Goal: Task Accomplishment & Management: Manage account settings

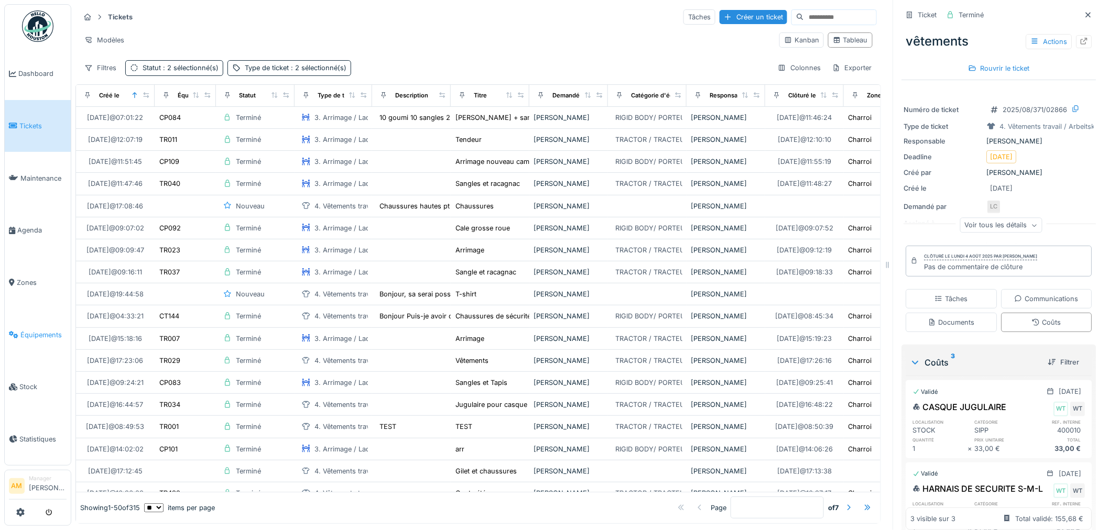
scroll to position [159, 0]
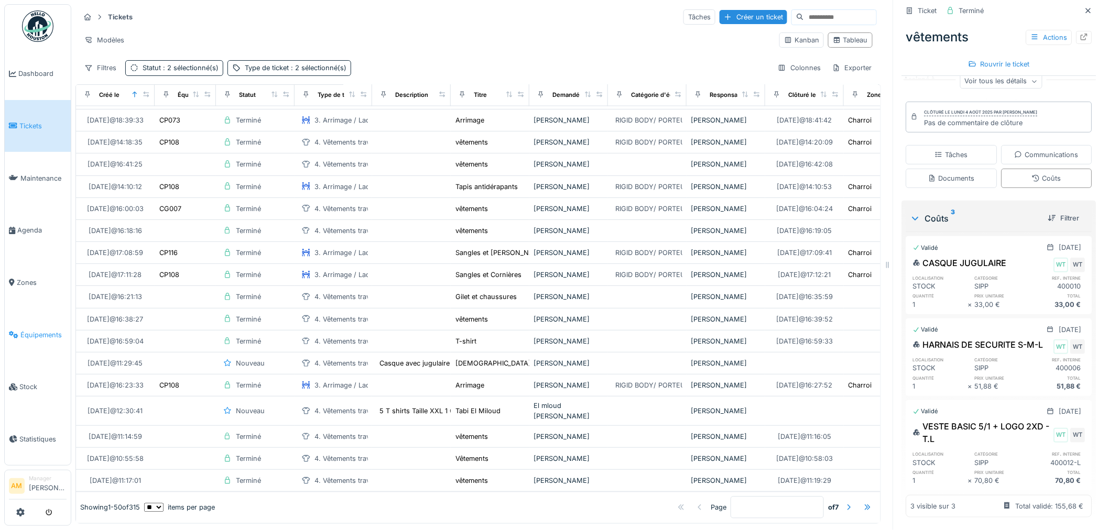
click at [31, 331] on span "Équipements" at bounding box center [43, 335] width 46 height 10
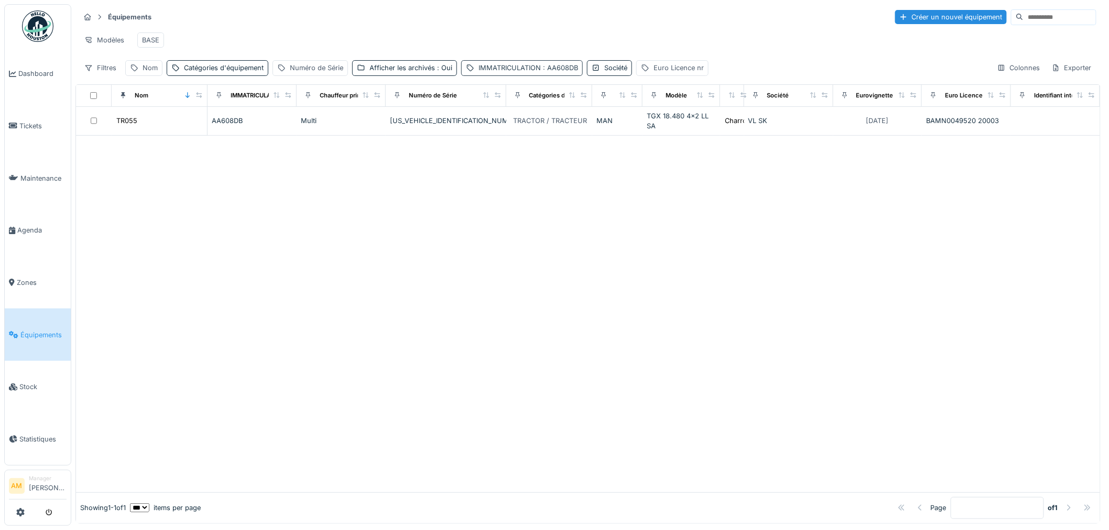
click at [532, 73] on div "IMMATRICULATION : AA608DB" at bounding box center [528, 68] width 100 height 10
drag, startPoint x: 517, startPoint y: 125, endPoint x: 332, endPoint y: 107, distance: 185.9
click at [402, 116] on body "Dashboard Tickets Maintenance Agenda Zones Équipements Stock Statistiques AM Ma…" at bounding box center [554, 265] width 1109 height 530
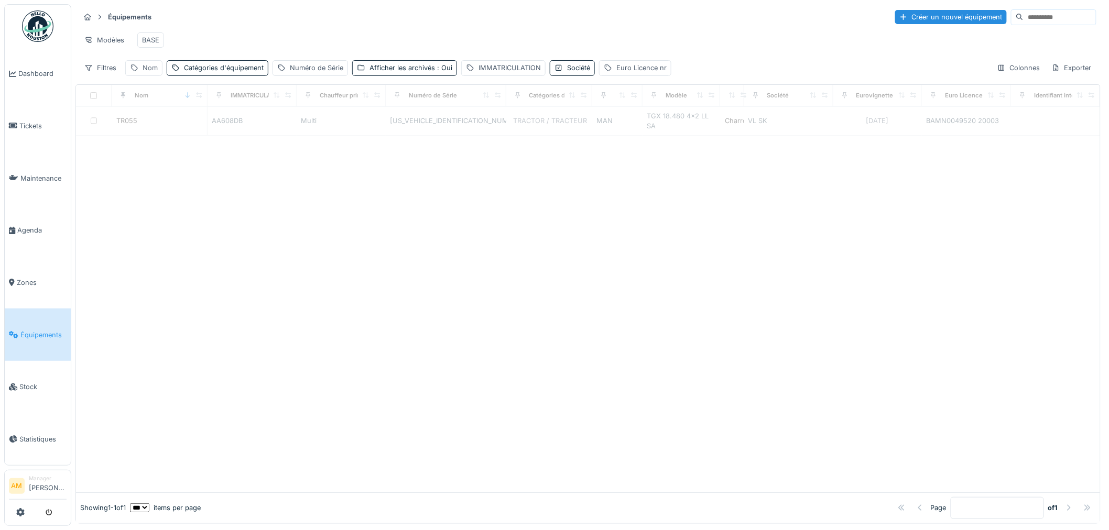
click at [156, 73] on div "Nom" at bounding box center [150, 68] width 15 height 10
click at [168, 133] on input "Nom" at bounding box center [182, 127] width 104 height 22
type input "*****"
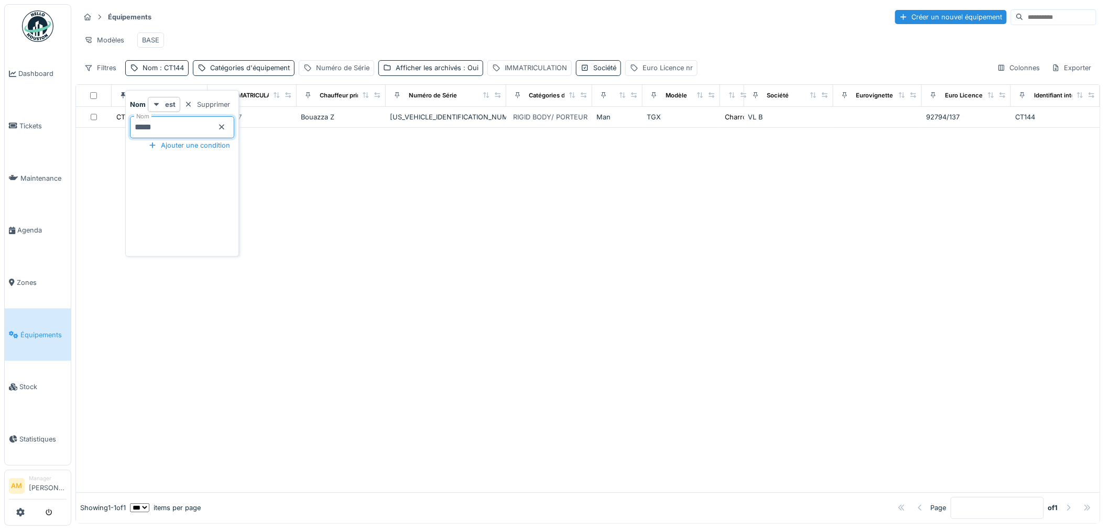
click at [305, 29] on div "Modèles BASE" at bounding box center [588, 40] width 1017 height 24
click at [323, 153] on div at bounding box center [588, 310] width 1024 height 365
click at [549, 398] on div at bounding box center [588, 310] width 1024 height 365
click at [27, 127] on span "Tickets" at bounding box center [42, 126] width 47 height 10
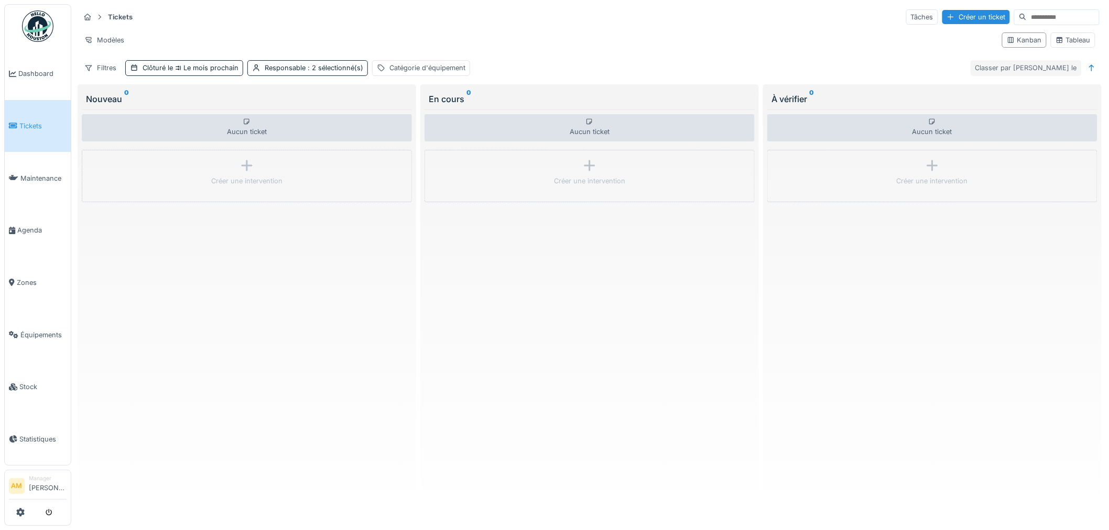
click at [1016, 64] on div "Classer par Créé le" at bounding box center [1026, 67] width 111 height 15
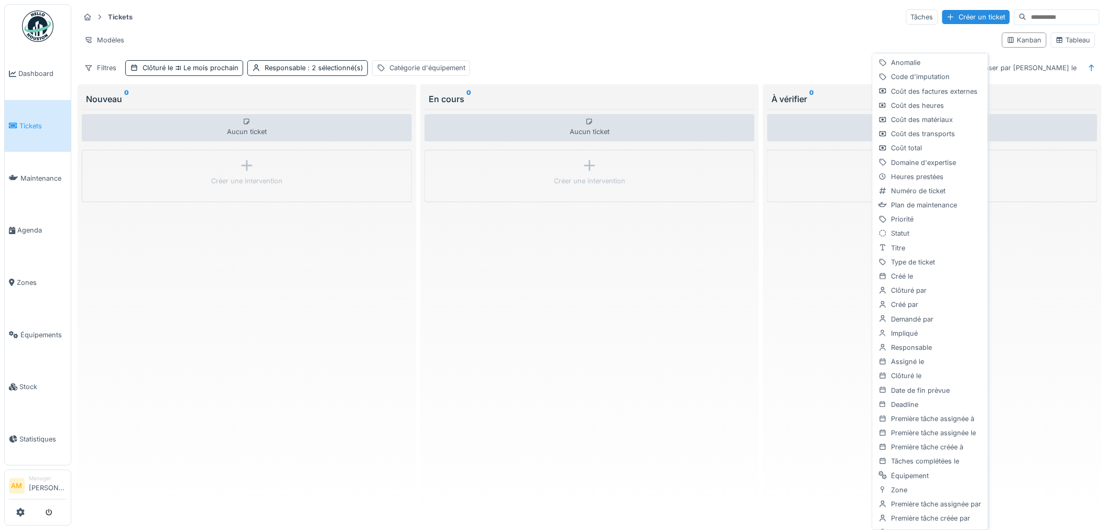
click at [659, 44] on div "Modèles" at bounding box center [537, 39] width 914 height 15
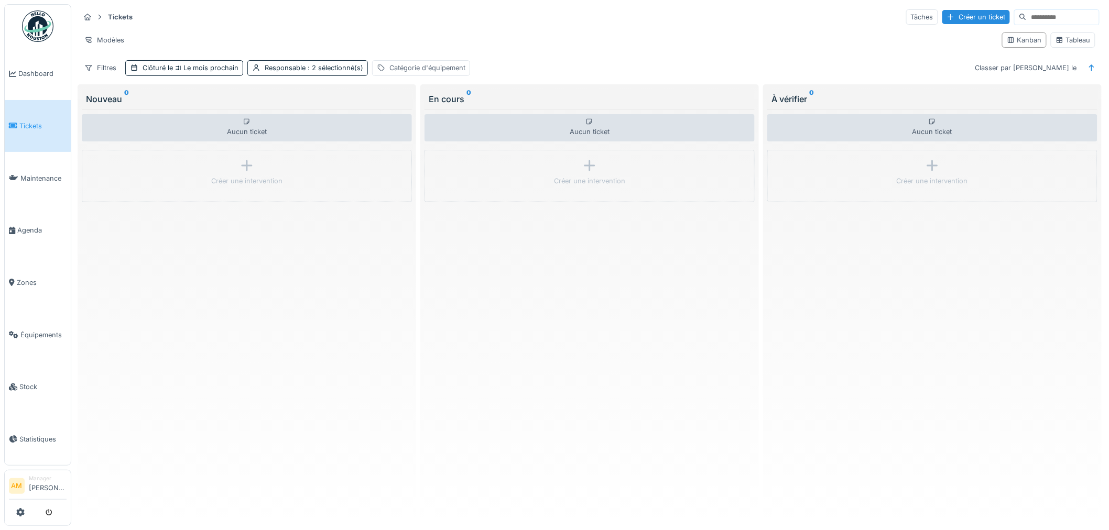
click at [416, 70] on div "Catégorie d'équipement" at bounding box center [427, 68] width 76 height 10
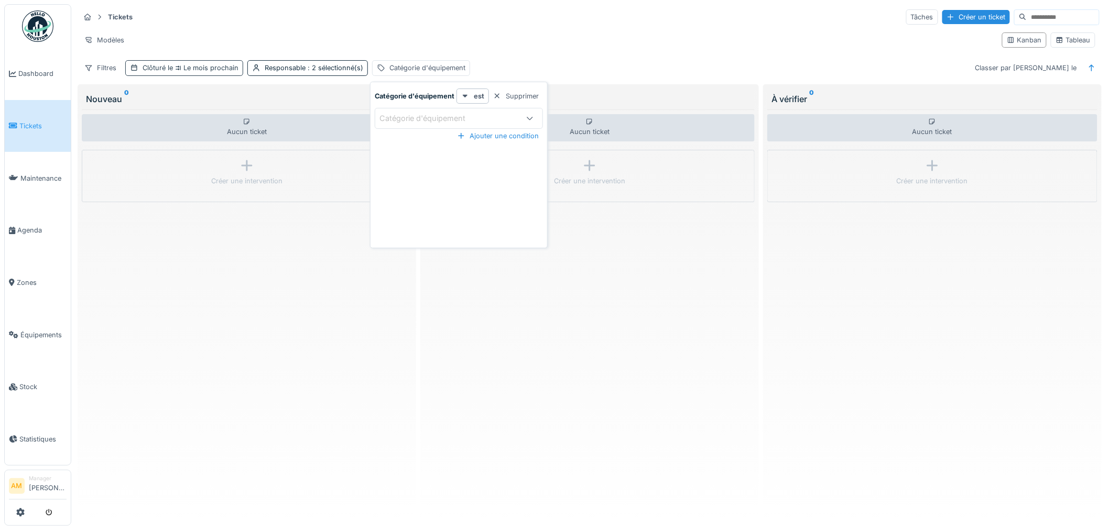
click at [153, 66] on div "Clôturé le Le mois prochain" at bounding box center [191, 68] width 96 height 10
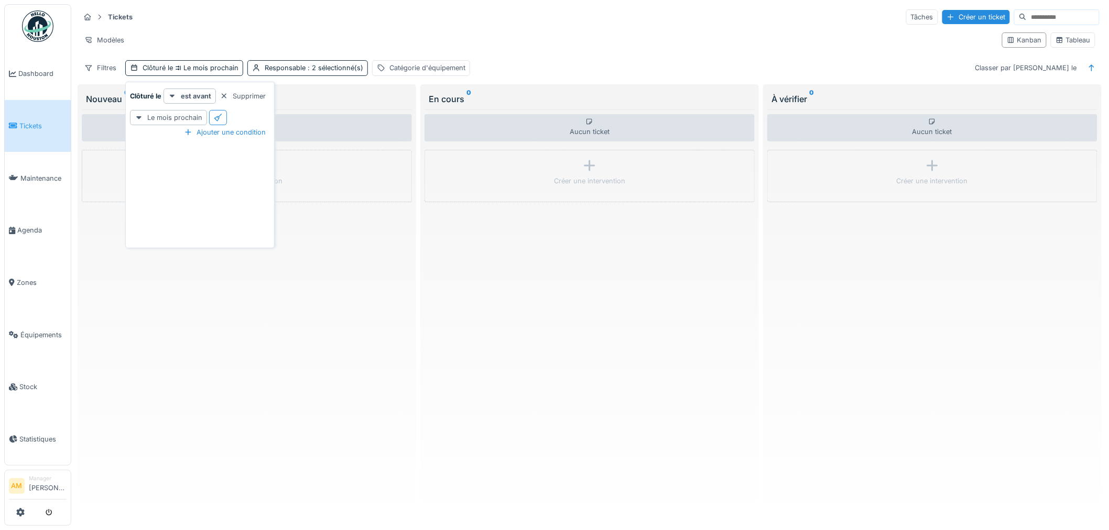
click at [246, 97] on div "Supprimer" at bounding box center [243, 96] width 54 height 14
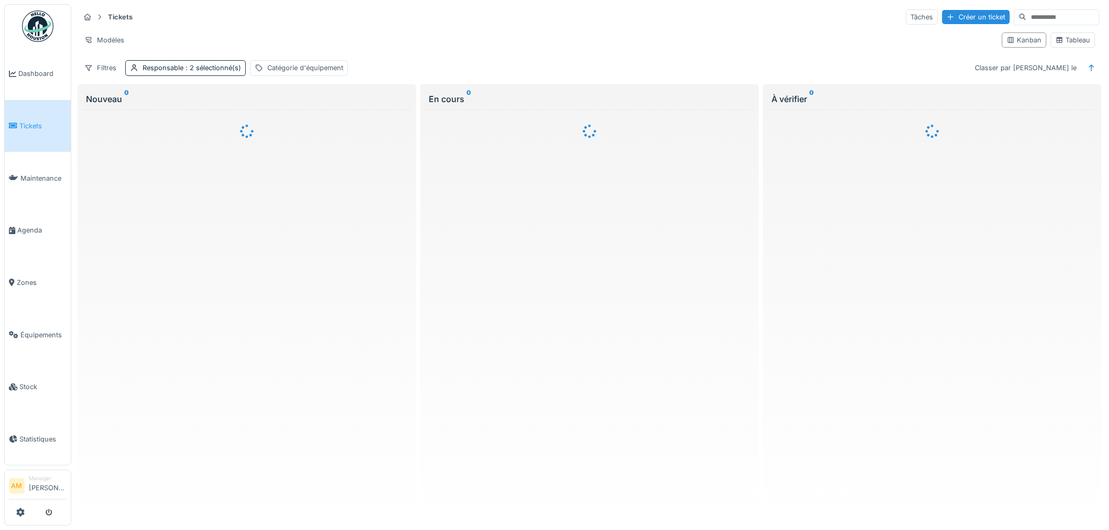
click at [203, 25] on div "Tickets Tâches Créer un ticket" at bounding box center [590, 16] width 1020 height 17
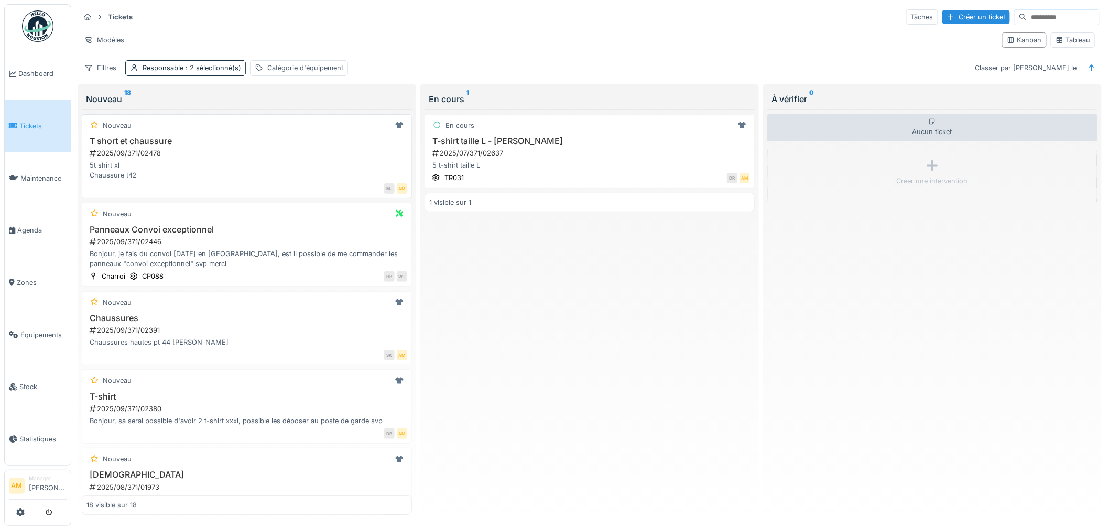
click at [111, 164] on div "5t shirt xl Chaussure t42" at bounding box center [246, 170] width 321 height 20
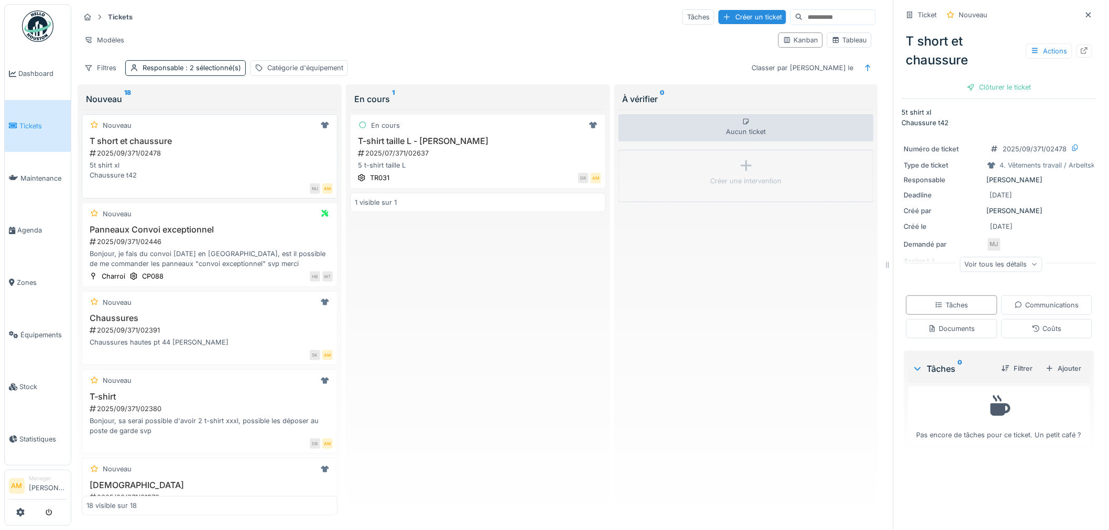
click at [153, 184] on div "MJ AM" at bounding box center [213, 188] width 239 height 11
click at [139, 154] on div "2025/09/371/02478" at bounding box center [211, 153] width 244 height 10
click at [1076, 49] on div at bounding box center [1084, 51] width 16 height 13
click at [39, 330] on span "Équipements" at bounding box center [43, 335] width 46 height 10
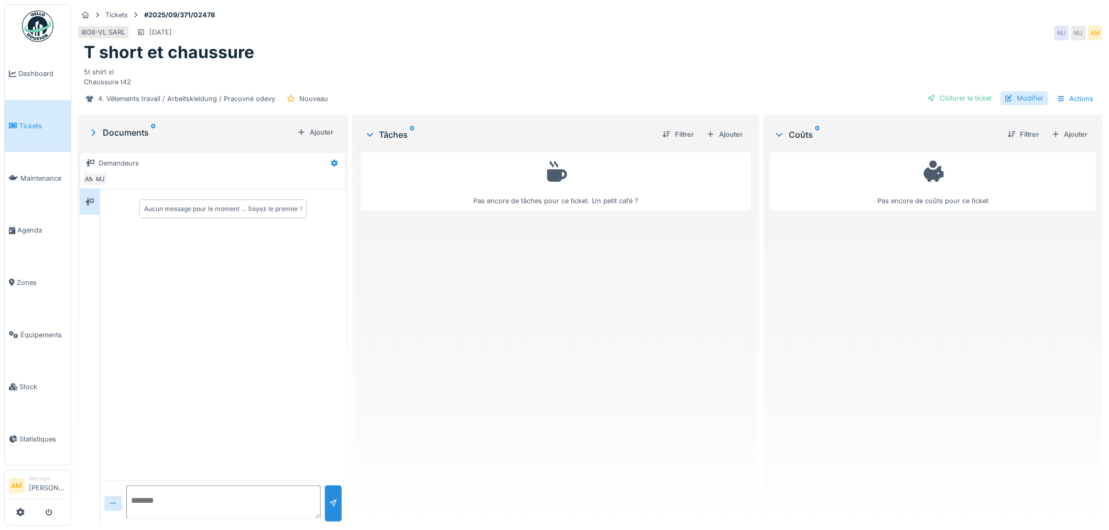
click at [1029, 95] on div "Modifier" at bounding box center [1024, 98] width 48 height 14
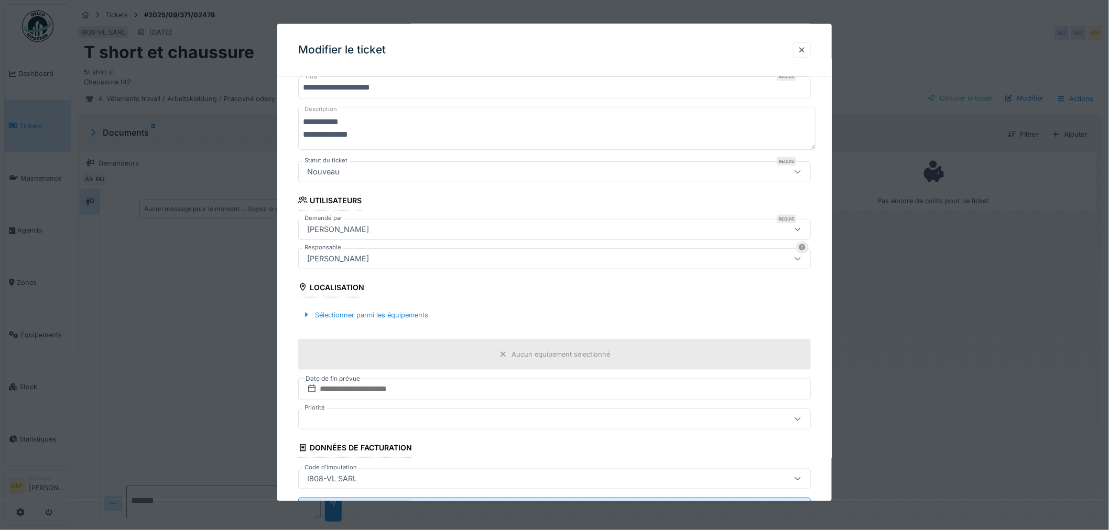
scroll to position [116, 0]
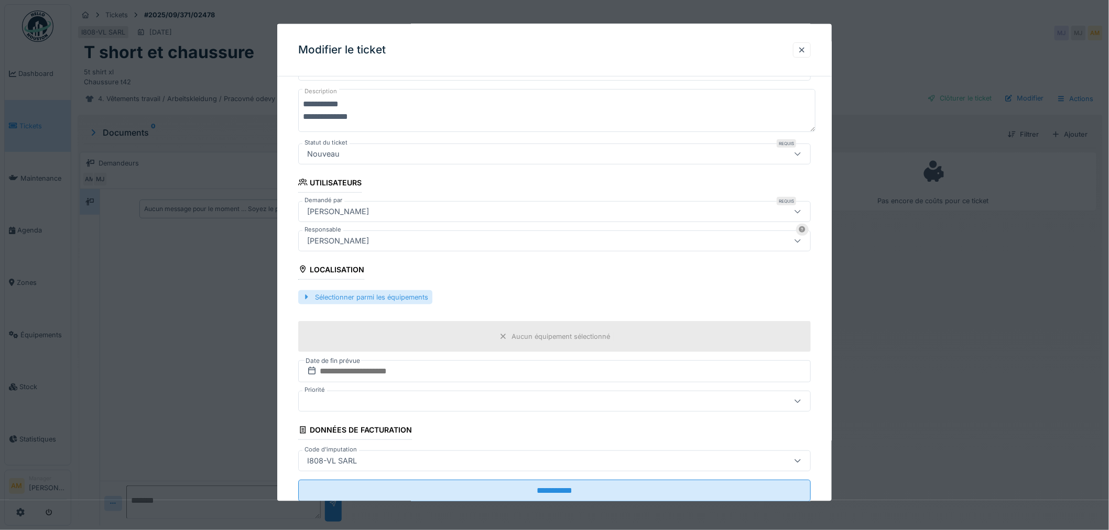
click at [343, 301] on div "Sélectionner parmi les équipements" at bounding box center [365, 297] width 134 height 14
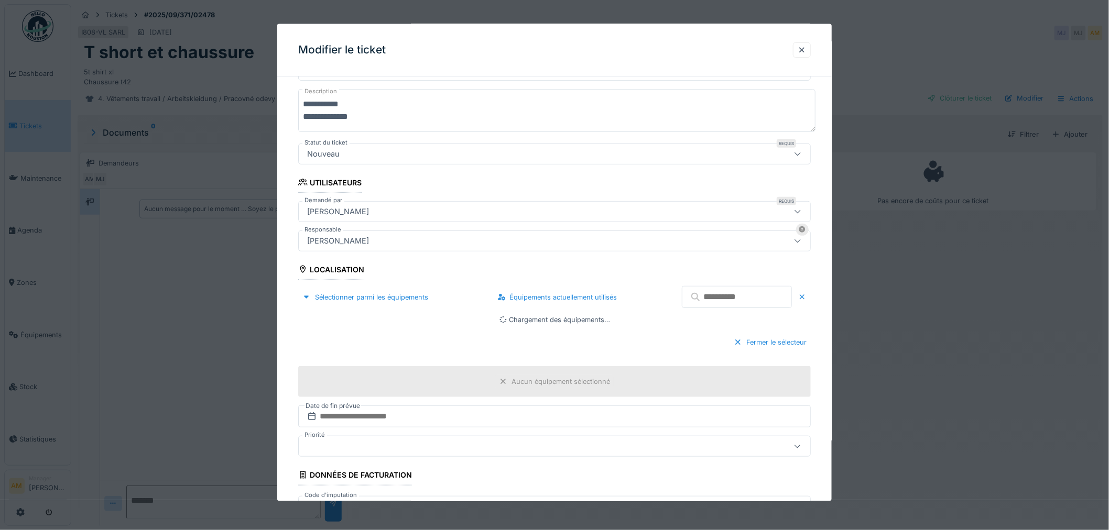
click at [701, 291] on input "text" at bounding box center [737, 297] width 110 height 22
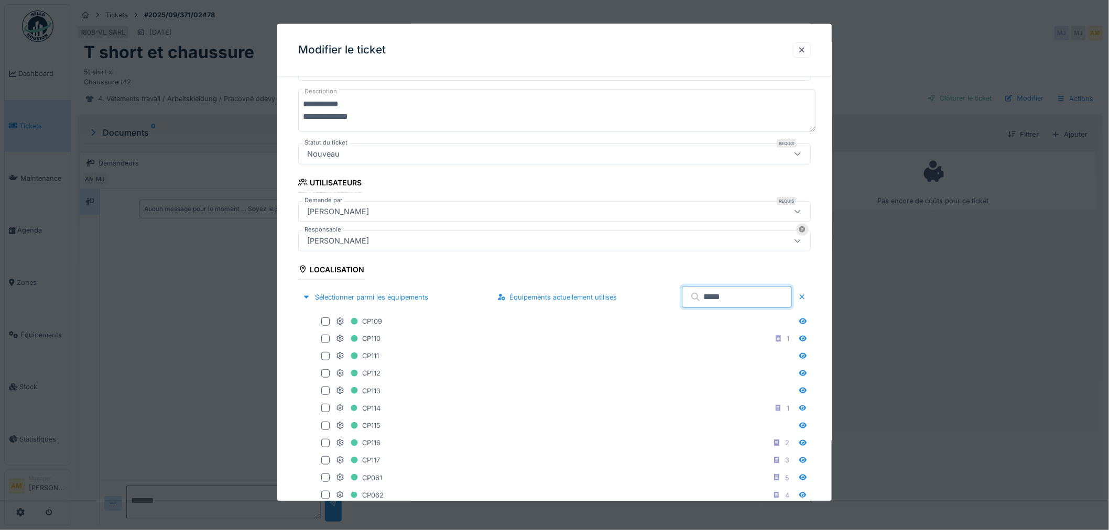
type input "*****"
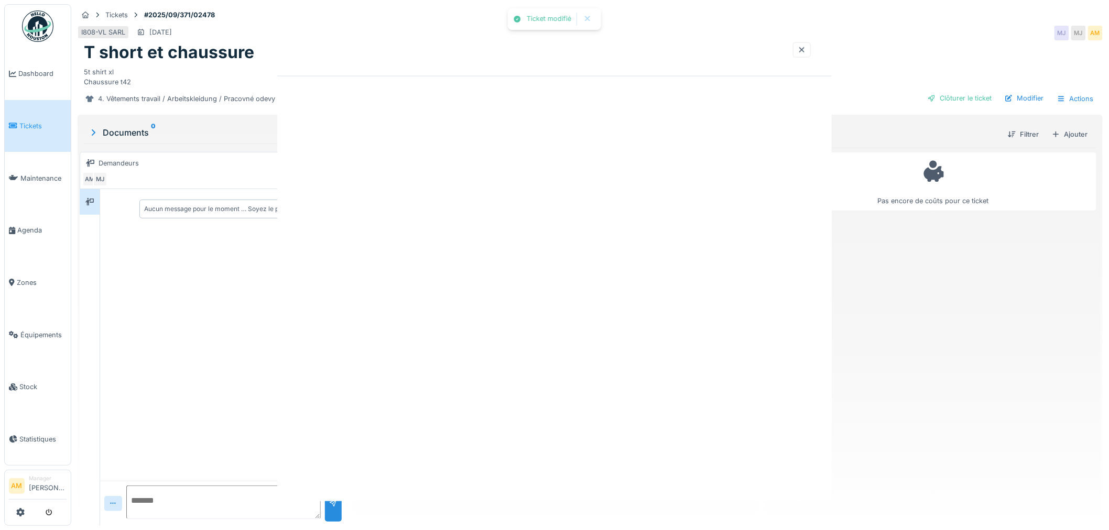
scroll to position [0, 0]
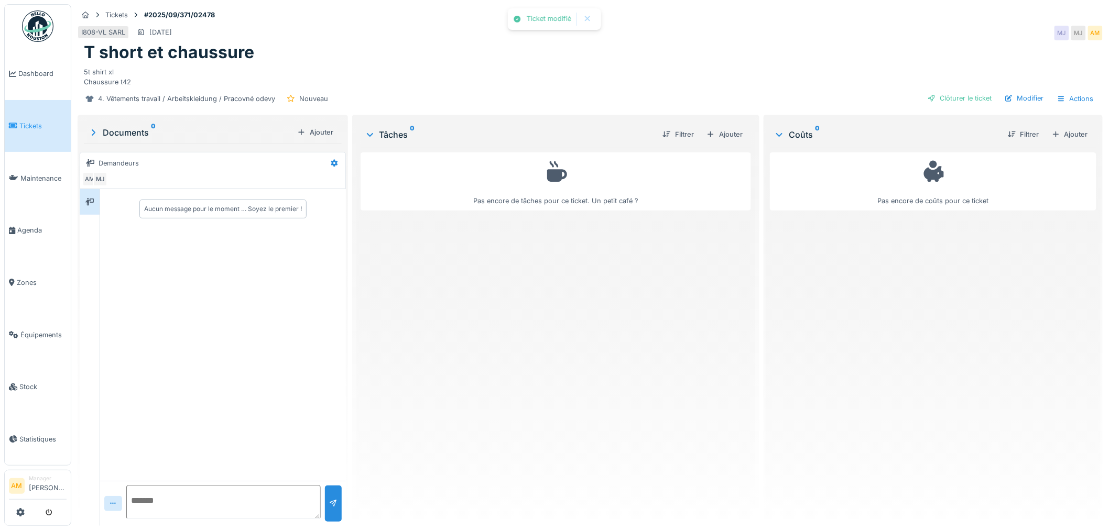
click at [658, 373] on div "Pas encore de tâches pour ce ticket. Un petit café ?" at bounding box center [556, 333] width 391 height 370
click at [1018, 96] on div "Modifier" at bounding box center [1024, 98] width 48 height 14
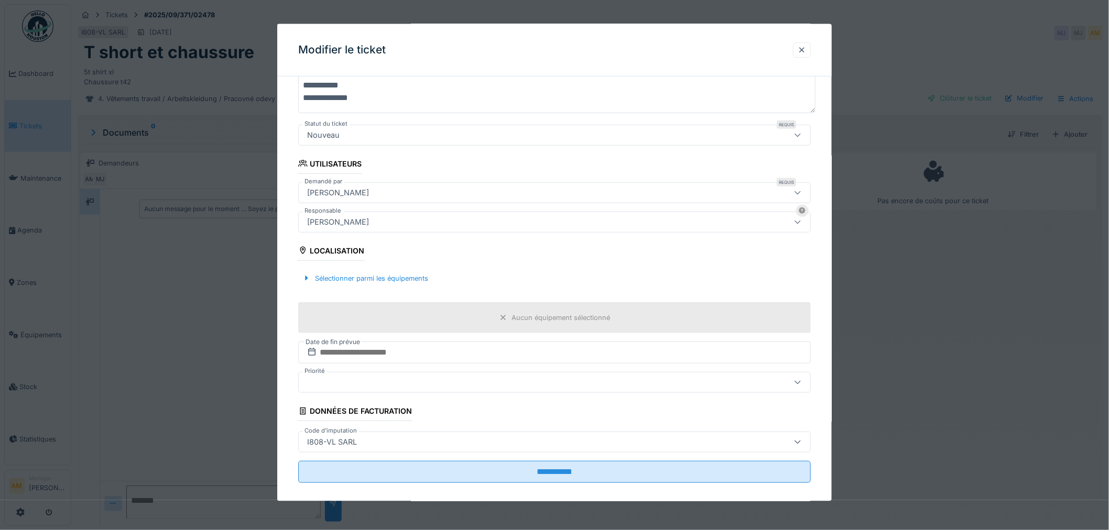
scroll to position [147, 0]
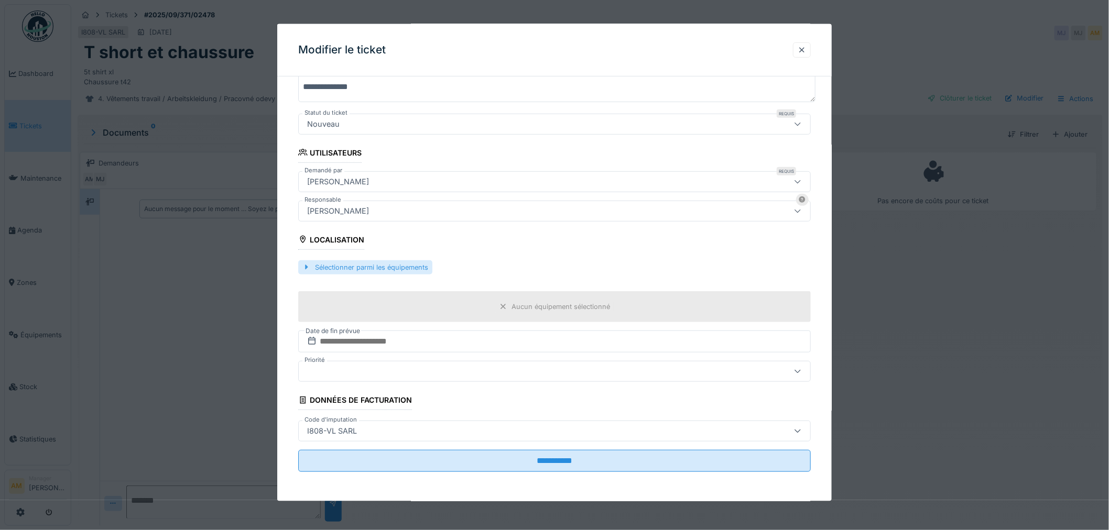
click at [367, 266] on div "Sélectionner parmi les équipements" at bounding box center [365, 267] width 134 height 14
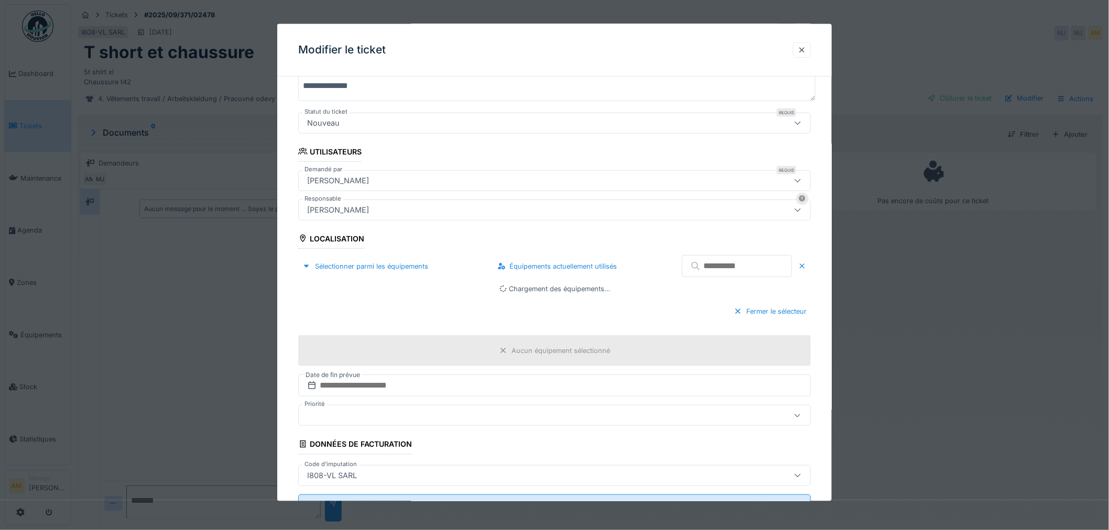
click at [739, 271] on input "text" at bounding box center [737, 266] width 110 height 22
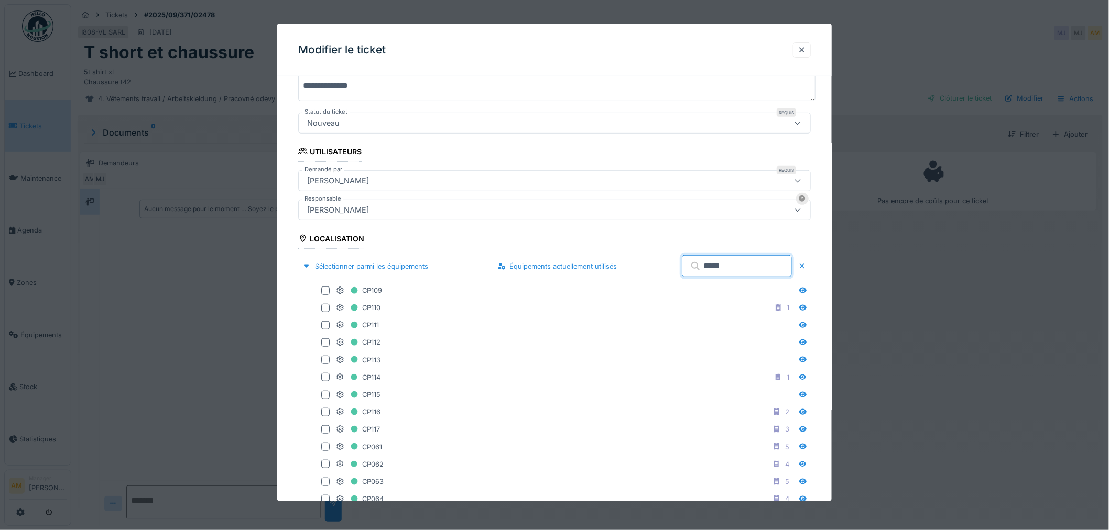
click at [761, 269] on input "*****" at bounding box center [737, 266] width 110 height 22
drag, startPoint x: 705, startPoint y: 263, endPoint x: 736, endPoint y: 264, distance: 30.9
click at [708, 263] on input "*****" at bounding box center [737, 266] width 110 height 22
type input "*****"
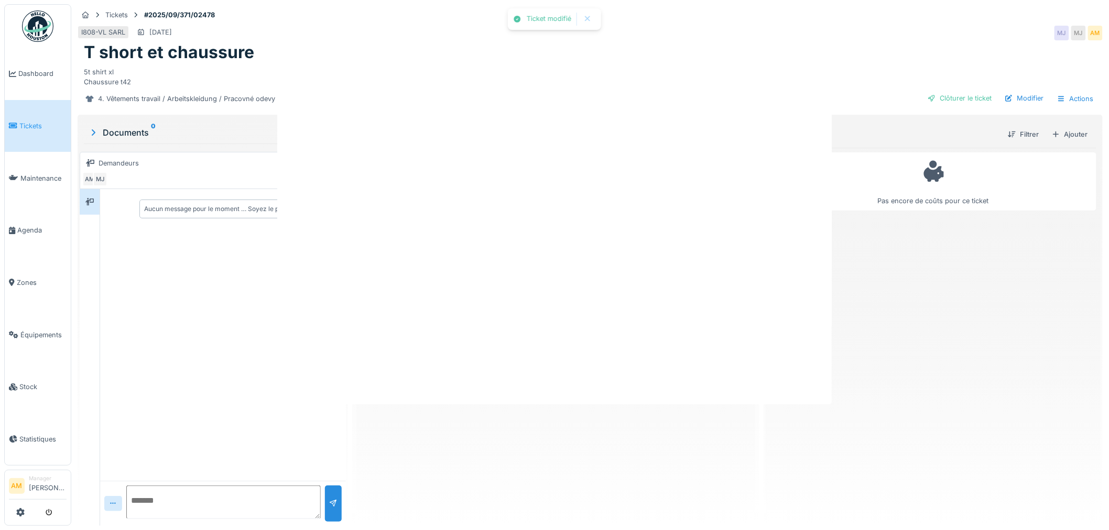
scroll to position [0, 0]
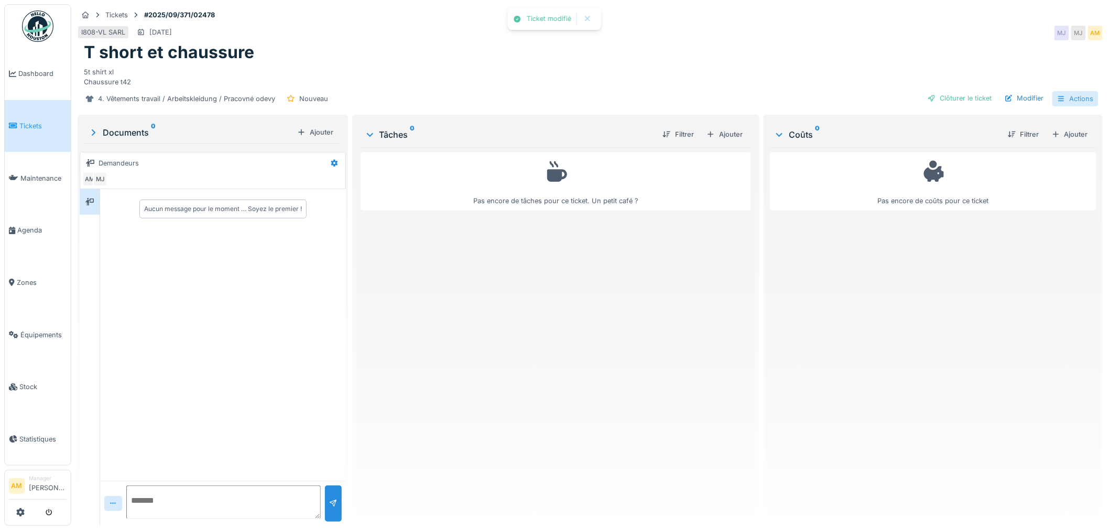
click at [1066, 97] on div "Actions" at bounding box center [1075, 98] width 46 height 15
click at [1013, 99] on div "Modifier" at bounding box center [1024, 98] width 48 height 14
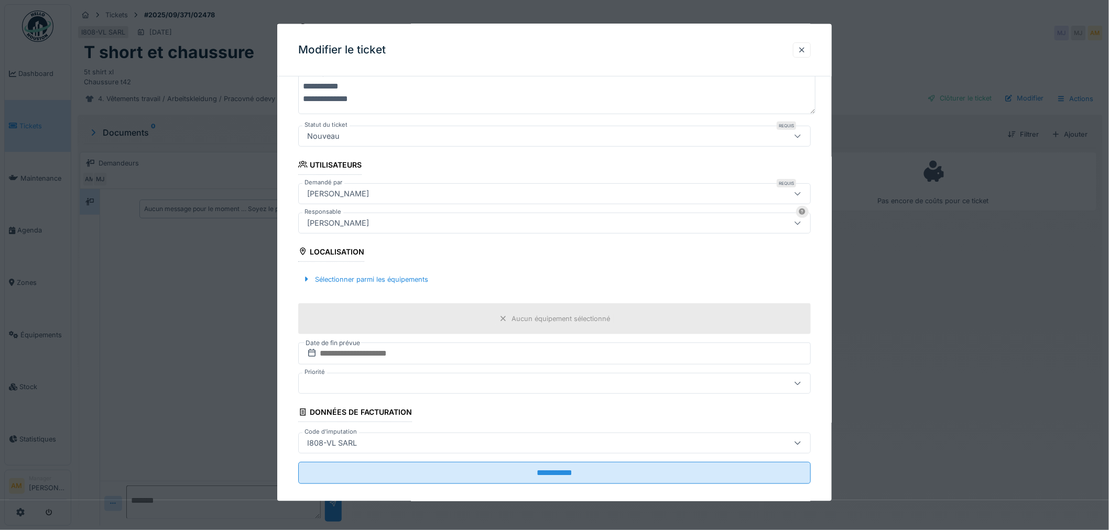
scroll to position [147, 0]
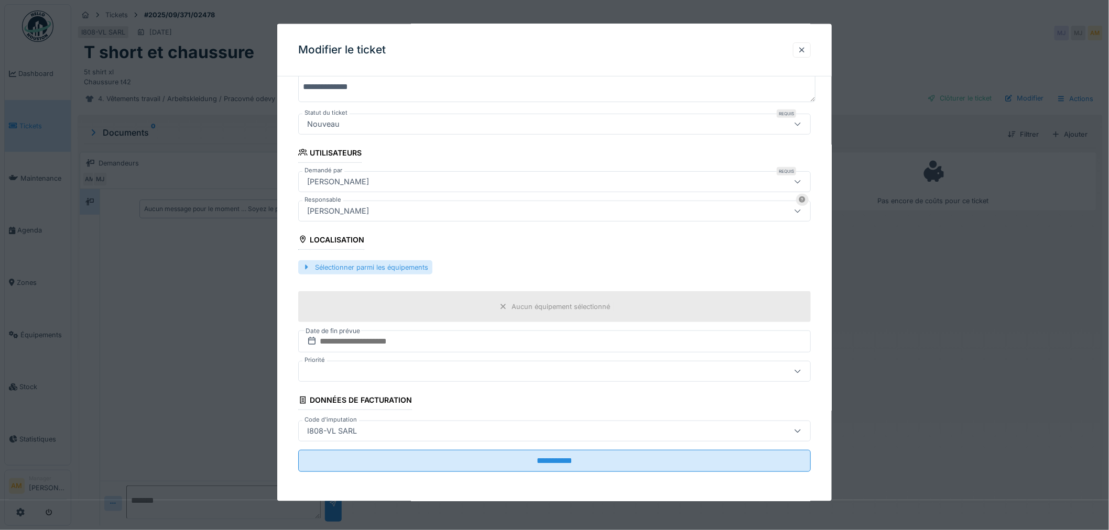
click at [310, 266] on div at bounding box center [306, 267] width 8 height 10
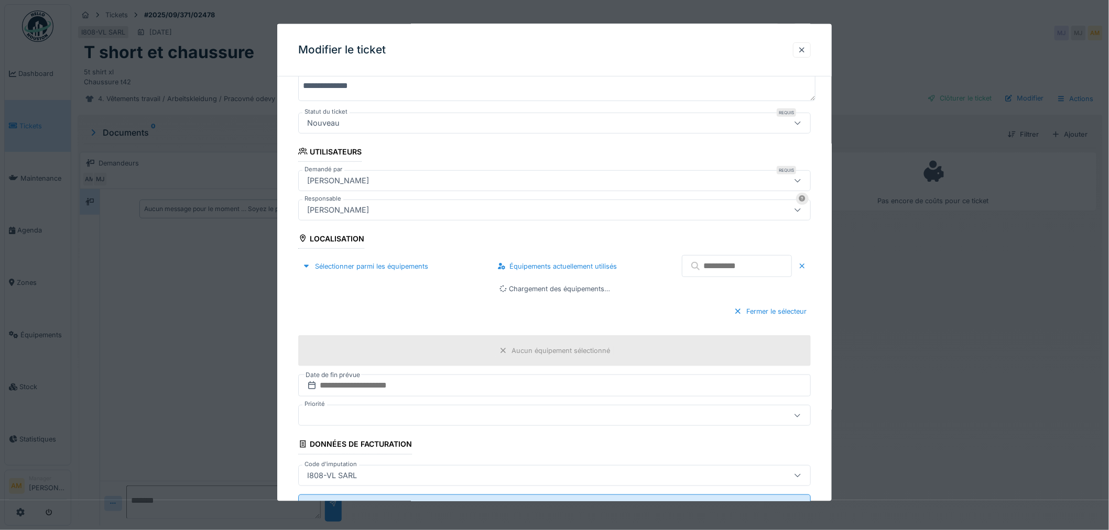
click at [688, 265] on input "text" at bounding box center [737, 266] width 110 height 22
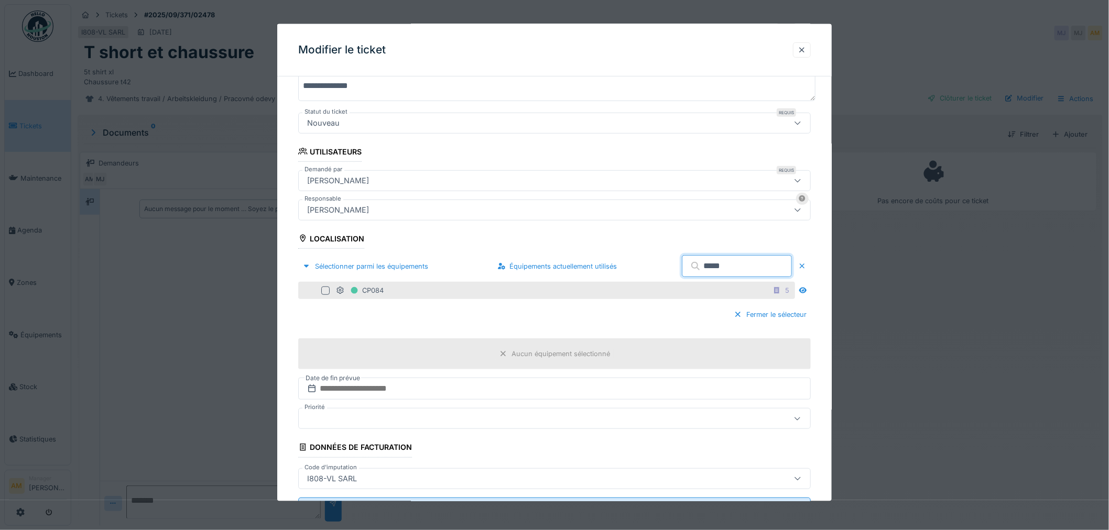
type input "*****"
click at [324, 291] on div at bounding box center [325, 290] width 8 height 8
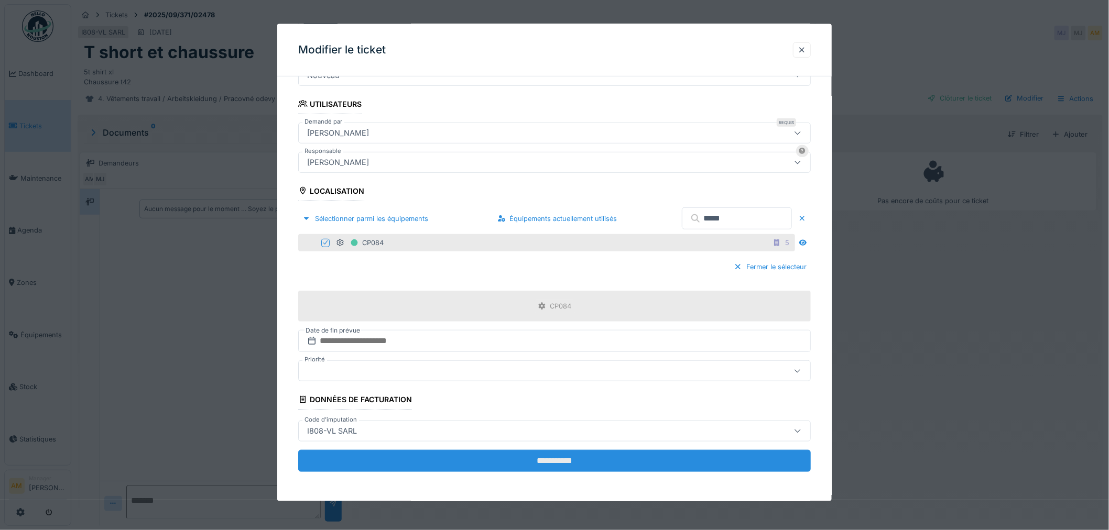
scroll to position [8, 0]
click at [520, 463] on input "**********" at bounding box center [554, 461] width 513 height 22
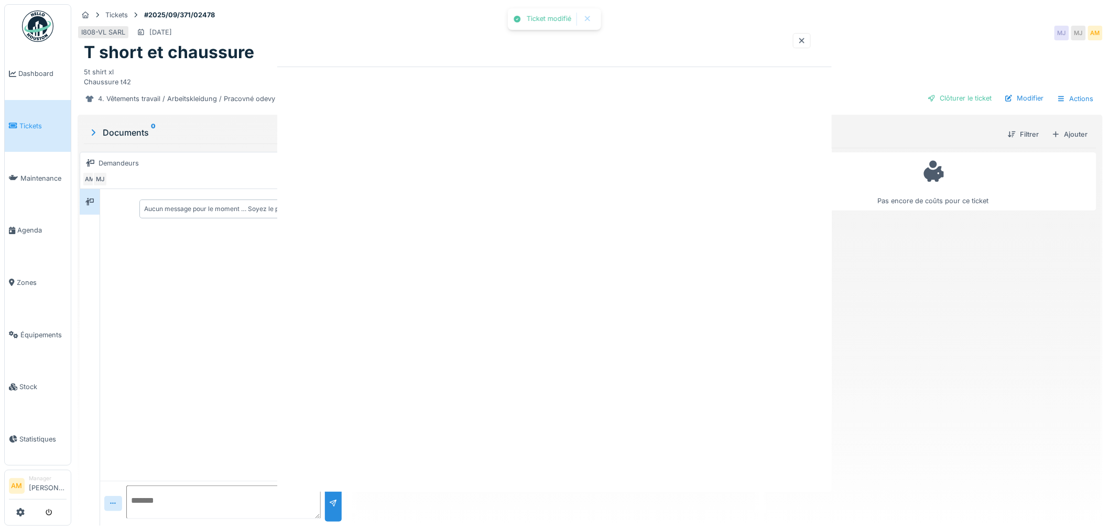
scroll to position [0, 0]
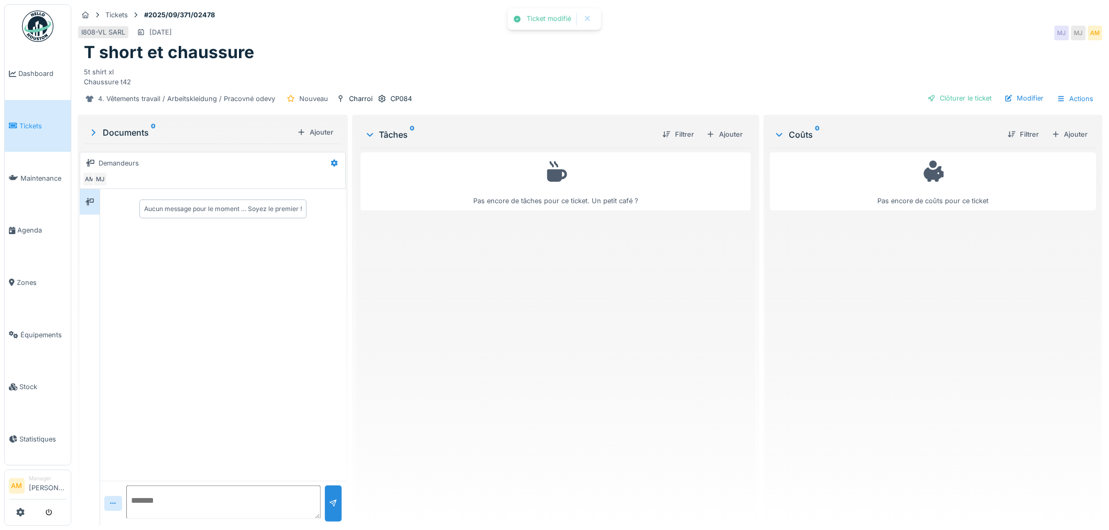
drag, startPoint x: 506, startPoint y: 349, endPoint x: 493, endPoint y: 301, distance: 49.1
click at [506, 348] on div "Pas encore de tâches pour ce ticket. Un petit café ?" at bounding box center [556, 333] width 391 height 370
click at [655, 248] on div "Pas encore de tâches pour ce ticket. Un petit café ?" at bounding box center [556, 333] width 391 height 370
click at [1071, 92] on div "Actions" at bounding box center [1075, 98] width 46 height 15
click at [926, 63] on div "5t shirt xl Chaussure t42" at bounding box center [590, 75] width 1013 height 24
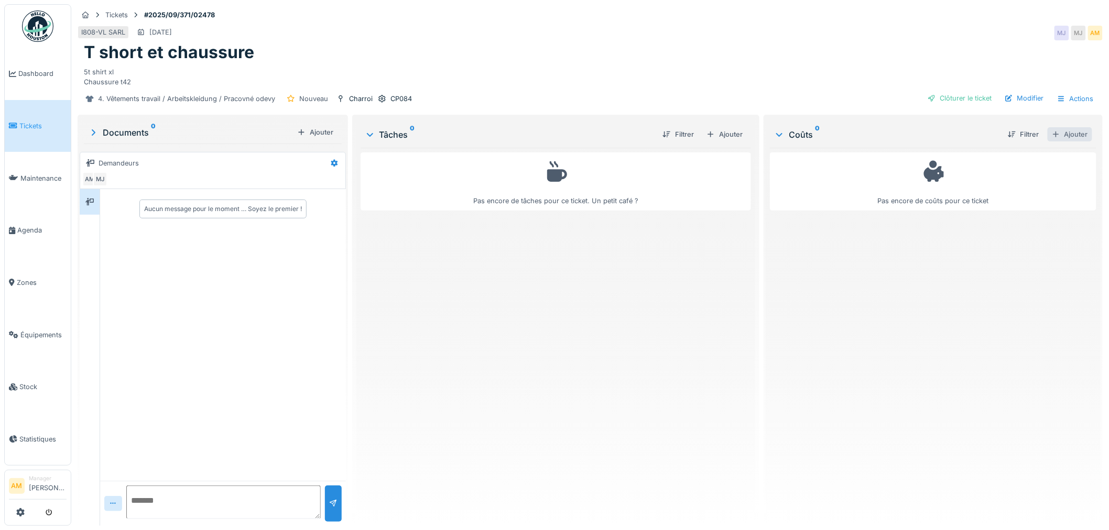
click at [1061, 127] on div "Ajouter" at bounding box center [1070, 134] width 45 height 14
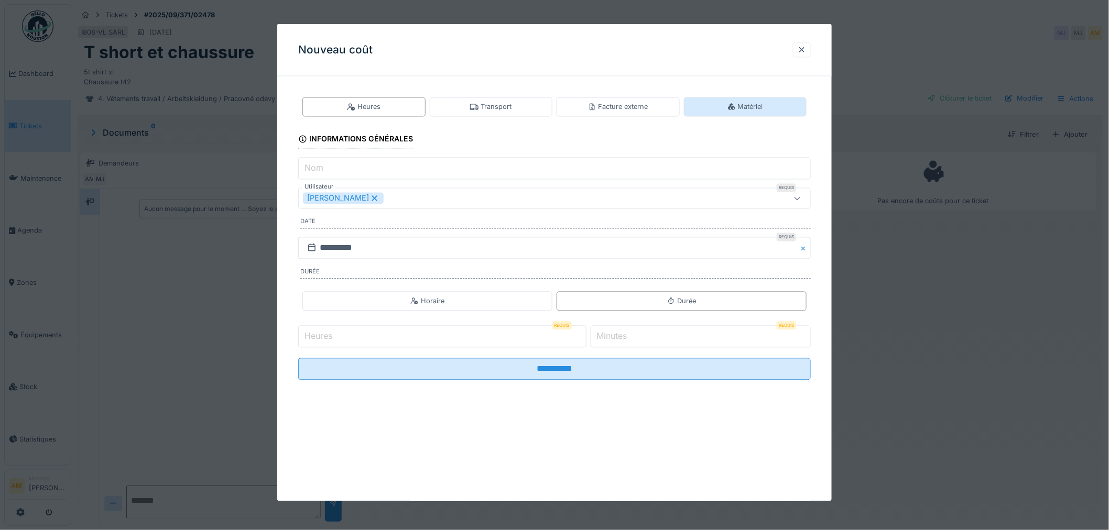
click at [758, 106] on div "Matériel" at bounding box center [745, 107] width 36 height 10
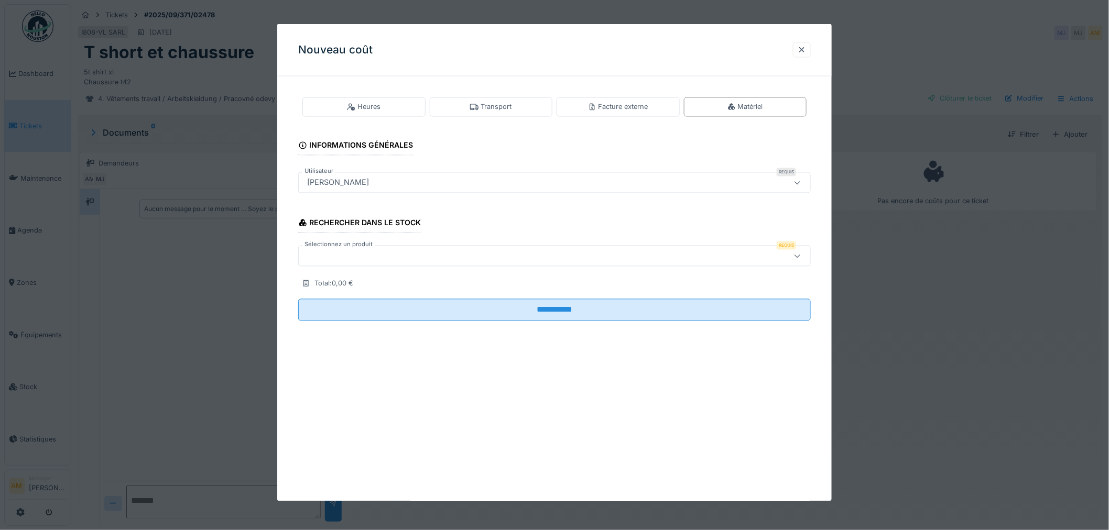
click at [369, 259] on div at bounding box center [525, 257] width 444 height 12
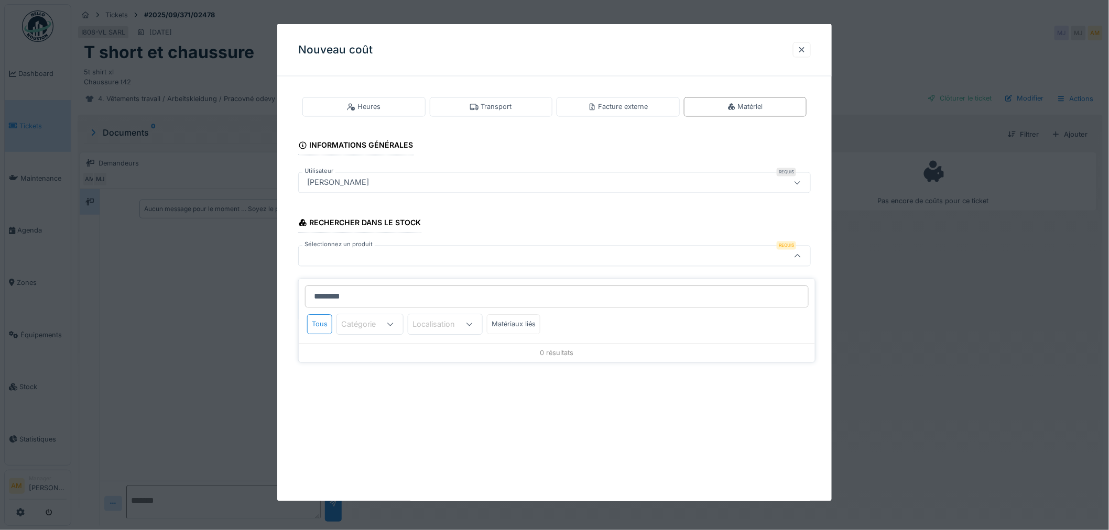
click at [333, 289] on input "********" at bounding box center [557, 297] width 504 height 22
click at [331, 286] on input "********" at bounding box center [557, 297] width 504 height 22
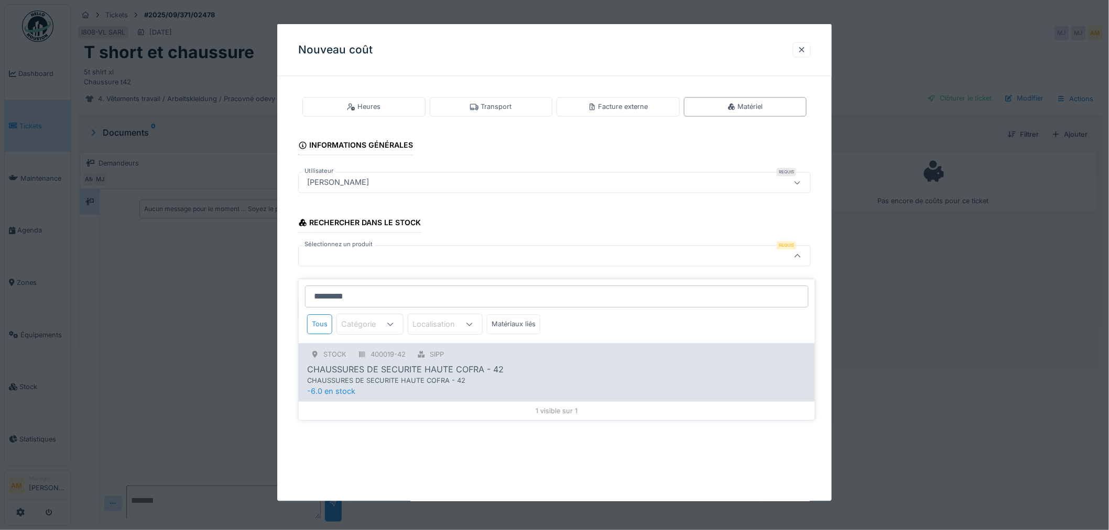
type input "*********"
click at [373, 376] on div "CHAUSSURES DE SECURITE HAUTE COFRA - 42" at bounding box center [528, 381] width 443 height 10
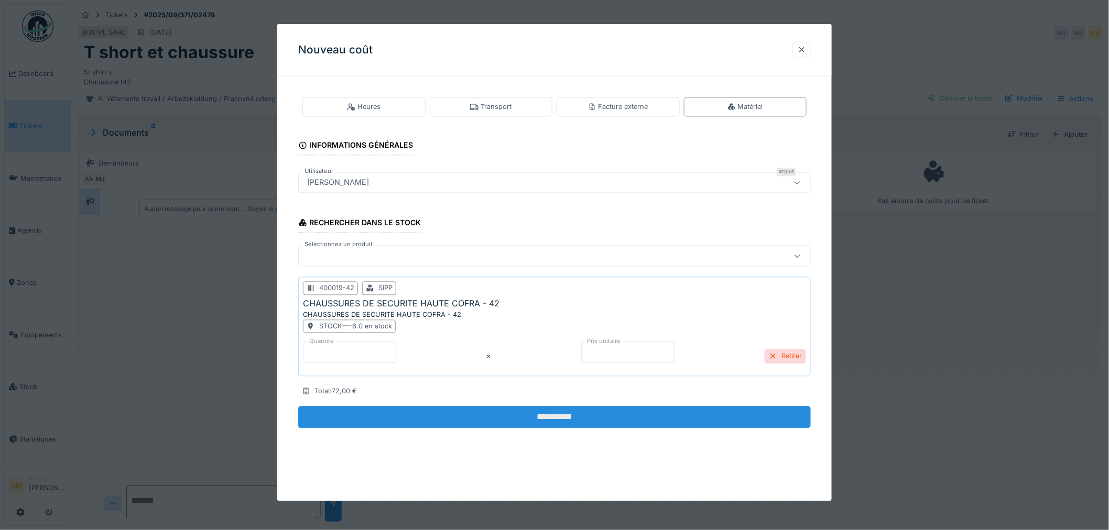
click at [402, 410] on input "**********" at bounding box center [554, 418] width 513 height 22
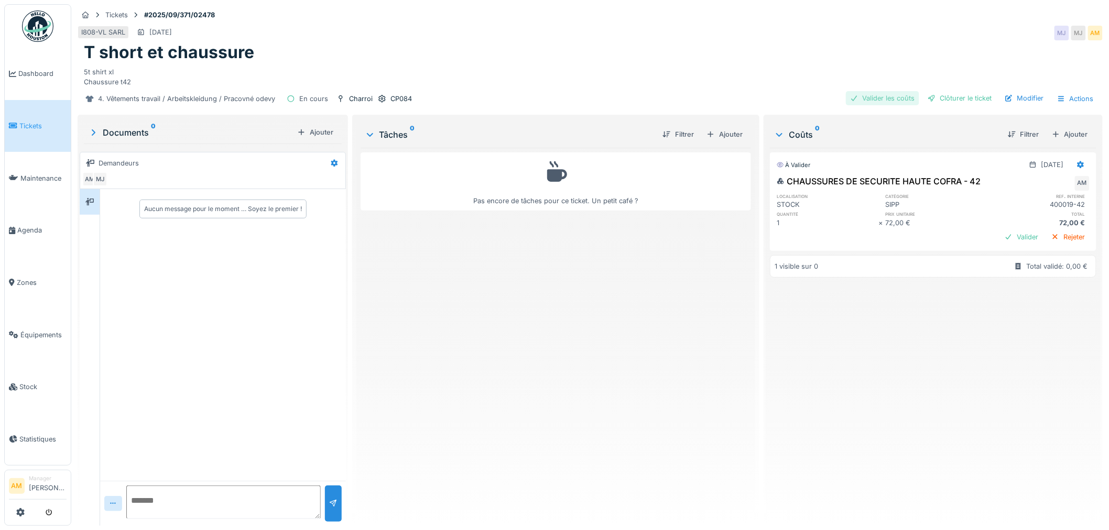
click at [899, 91] on div "Valider les coûts" at bounding box center [882, 98] width 73 height 14
click at [962, 91] on div "Clôturer le ticket" at bounding box center [959, 98] width 73 height 14
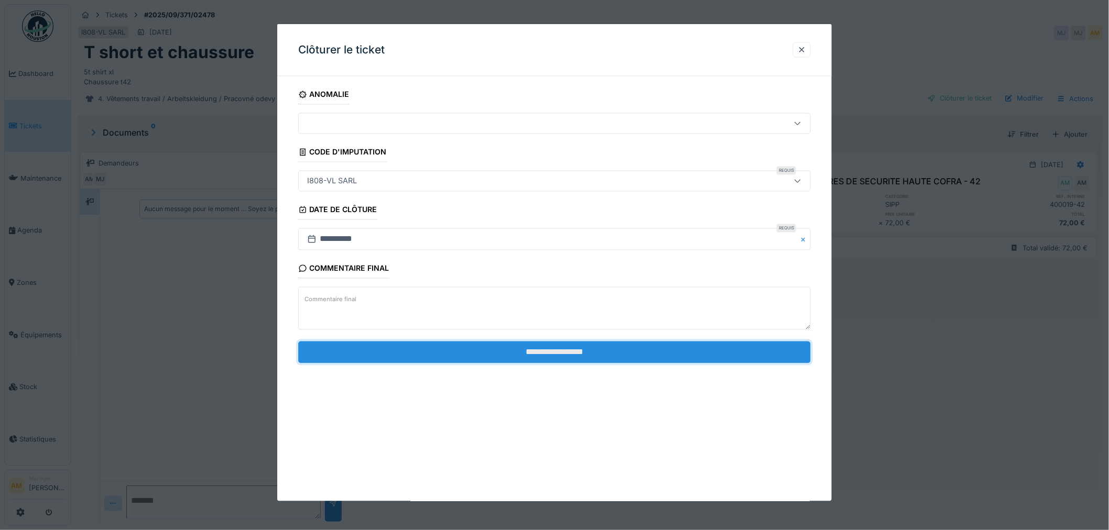
click at [517, 353] on input "**********" at bounding box center [554, 352] width 513 height 22
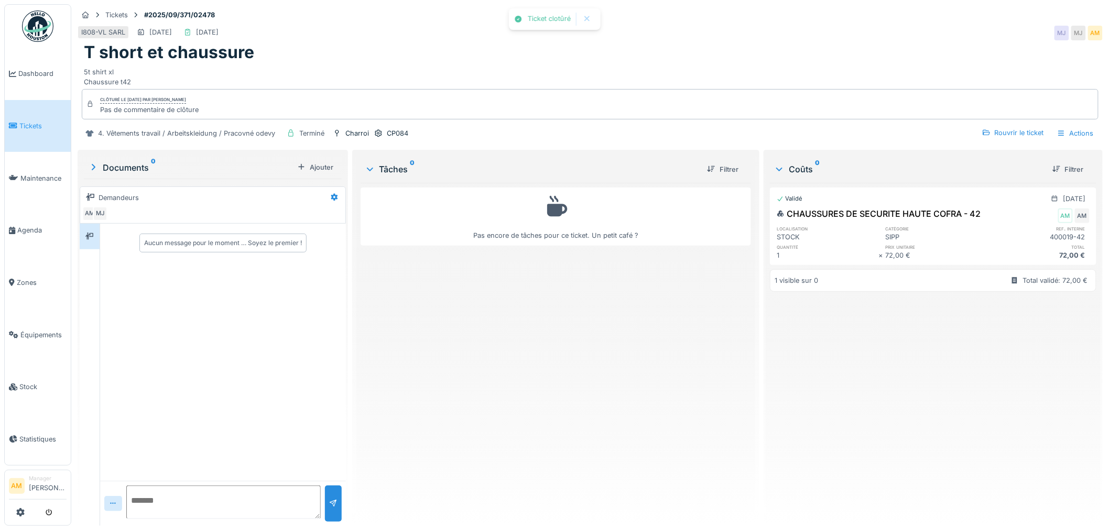
click at [1055, 371] on div "Validé 19/09/2025 CHAUSSURES DE SECURITE HAUTE COFRA - 42 AM AM localisation ca…" at bounding box center [933, 350] width 326 height 335
drag, startPoint x: 498, startPoint y: 337, endPoint x: 476, endPoint y: 321, distance: 27.0
click at [496, 336] on div "Pas encore de tâches pour ce ticket. Un petit café ?" at bounding box center [556, 350] width 391 height 335
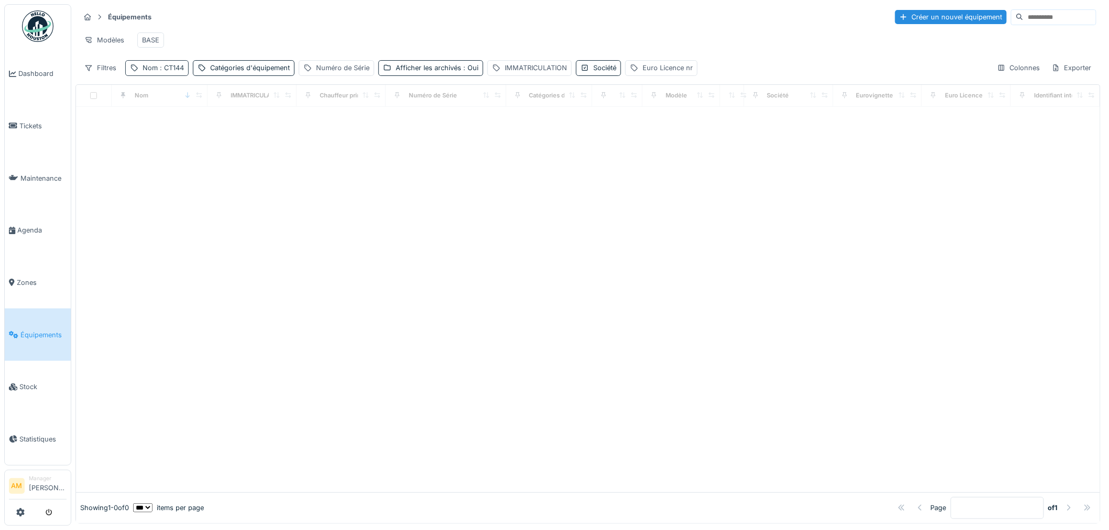
click at [170, 72] on span ": CT144" at bounding box center [171, 68] width 26 height 8
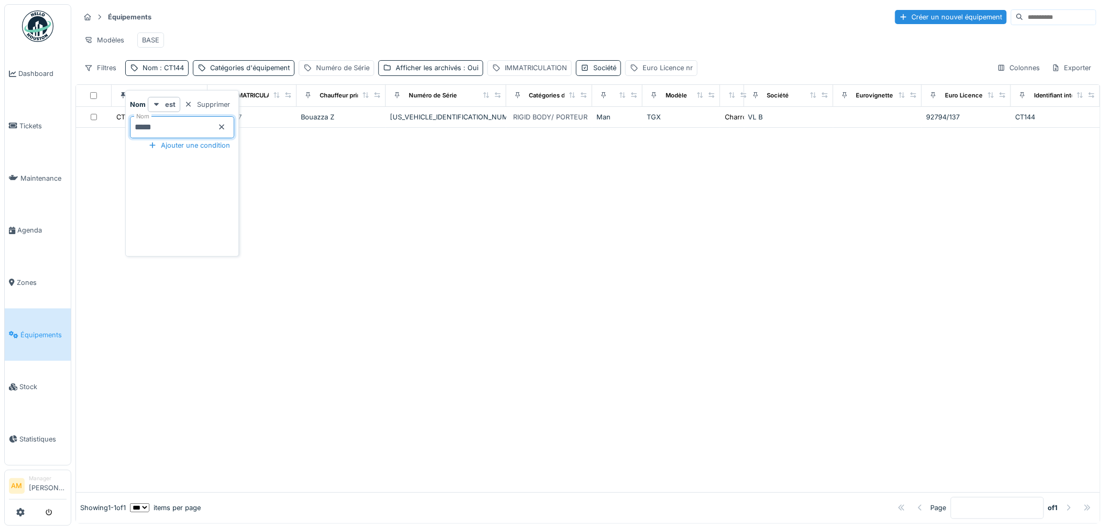
drag, startPoint x: 71, startPoint y: 147, endPoint x: -6, endPoint y: 156, distance: 77.6
click at [0, 156] on html "Dashboard Tickets Maintenance [GEOGRAPHIC_DATA] Zones Équipements Stock Statist…" at bounding box center [554, 265] width 1109 height 530
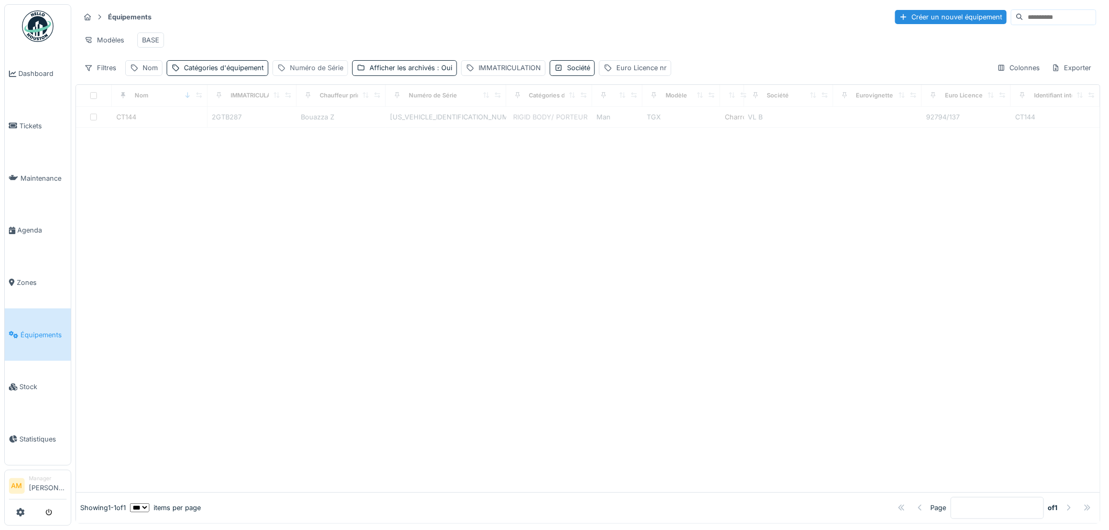
click at [328, 73] on div "Numéro de Série" at bounding box center [316, 68] width 53 height 10
click at [360, 127] on Série_kxNzk "Numéro de Série" at bounding box center [350, 127] width 144 height 22
type Série_kxNzk "******"
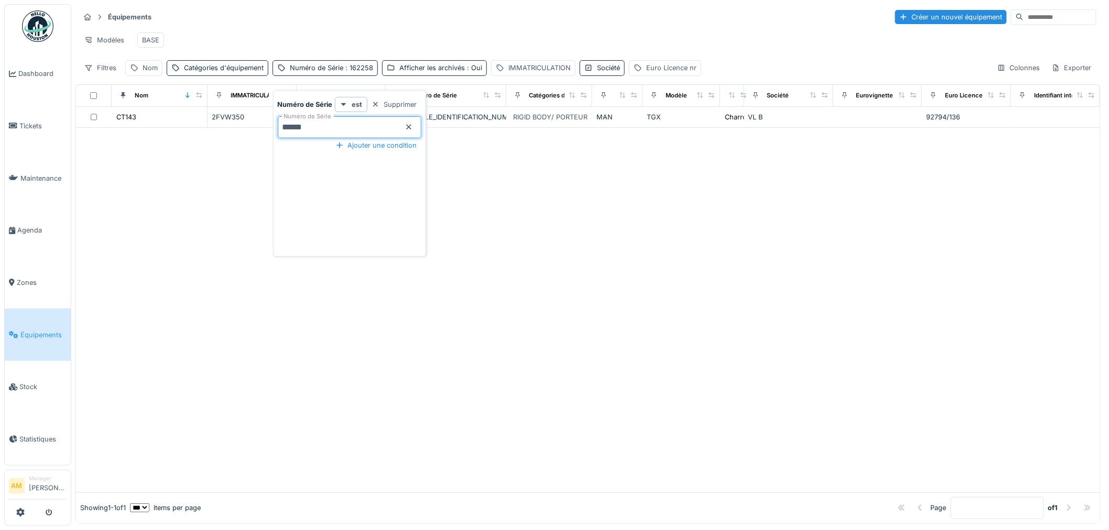
click at [391, 36] on div "Modèles BASE" at bounding box center [588, 40] width 1017 height 24
click at [320, 198] on div at bounding box center [588, 310] width 1024 height 365
drag, startPoint x: 739, startPoint y: 256, endPoint x: 671, endPoint y: 228, distance: 73.6
click at [737, 257] on div at bounding box center [588, 310] width 1024 height 365
click at [195, 215] on div at bounding box center [588, 310] width 1024 height 365
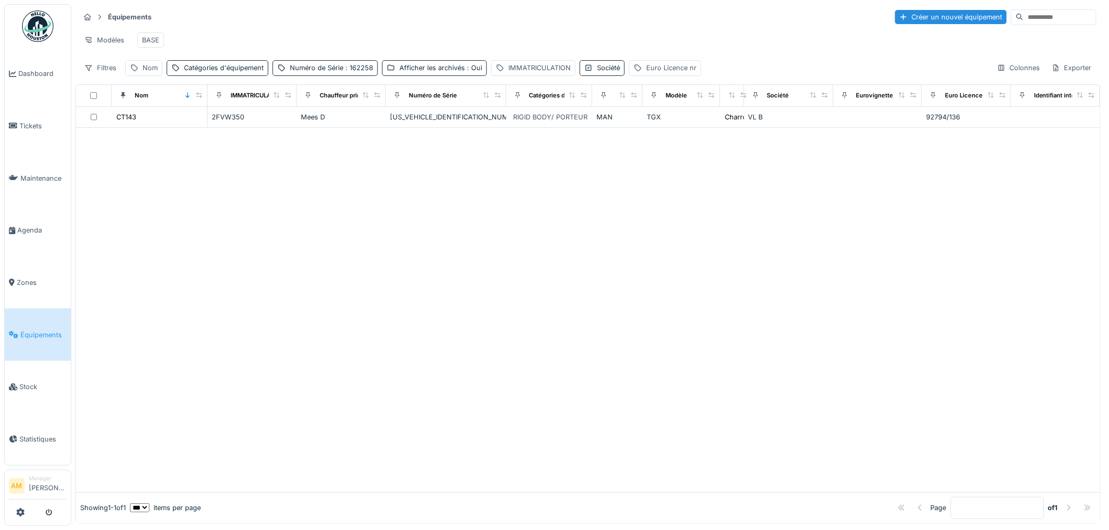
drag, startPoint x: 204, startPoint y: 275, endPoint x: 203, endPoint y: 265, distance: 10.5
click at [204, 275] on div at bounding box center [588, 310] width 1024 height 365
drag, startPoint x: 355, startPoint y: 79, endPoint x: 364, endPoint y: 68, distance: 13.8
click at [355, 72] on span ": 162258" at bounding box center [358, 68] width 30 height 8
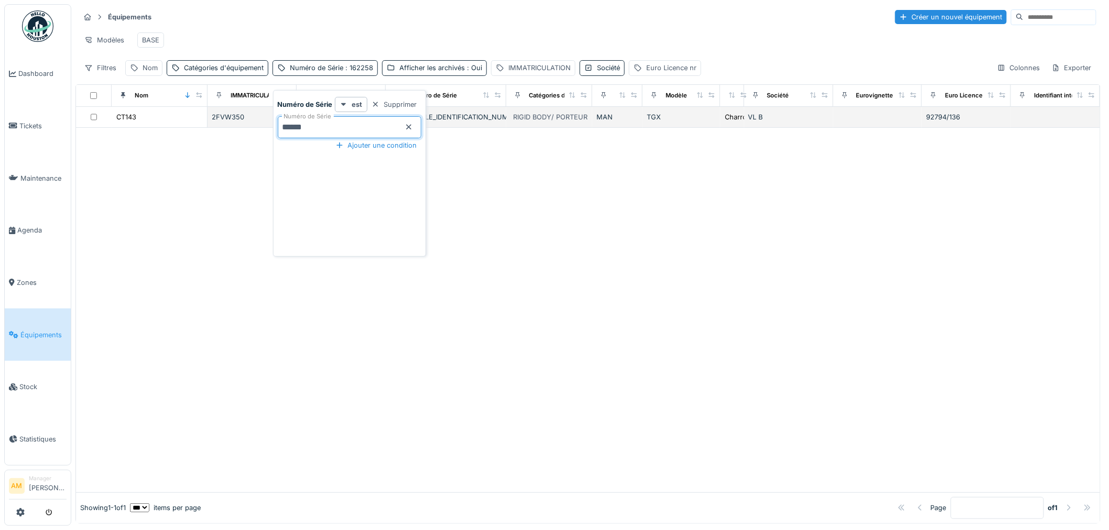
drag, startPoint x: 228, startPoint y: 128, endPoint x: 168, endPoint y: 133, distance: 60.5
click at [168, 134] on body "Dashboard Tickets Maintenance [GEOGRAPHIC_DATA] Zones Équipements Stock Statist…" at bounding box center [554, 265] width 1109 height 530
